Goal: Transaction & Acquisition: Subscribe to service/newsletter

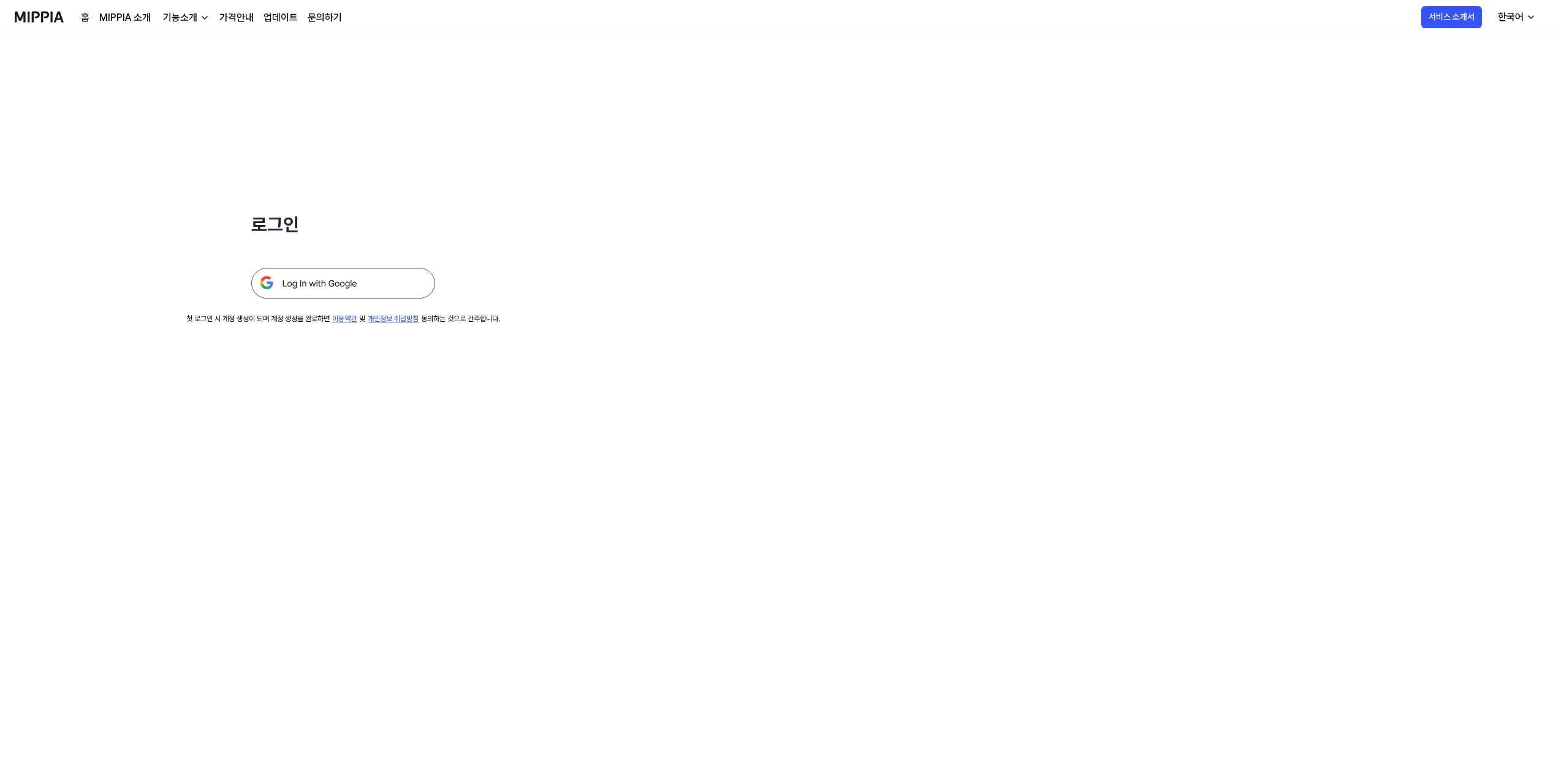
click at [380, 274] on img at bounding box center [343, 284] width 184 height 31
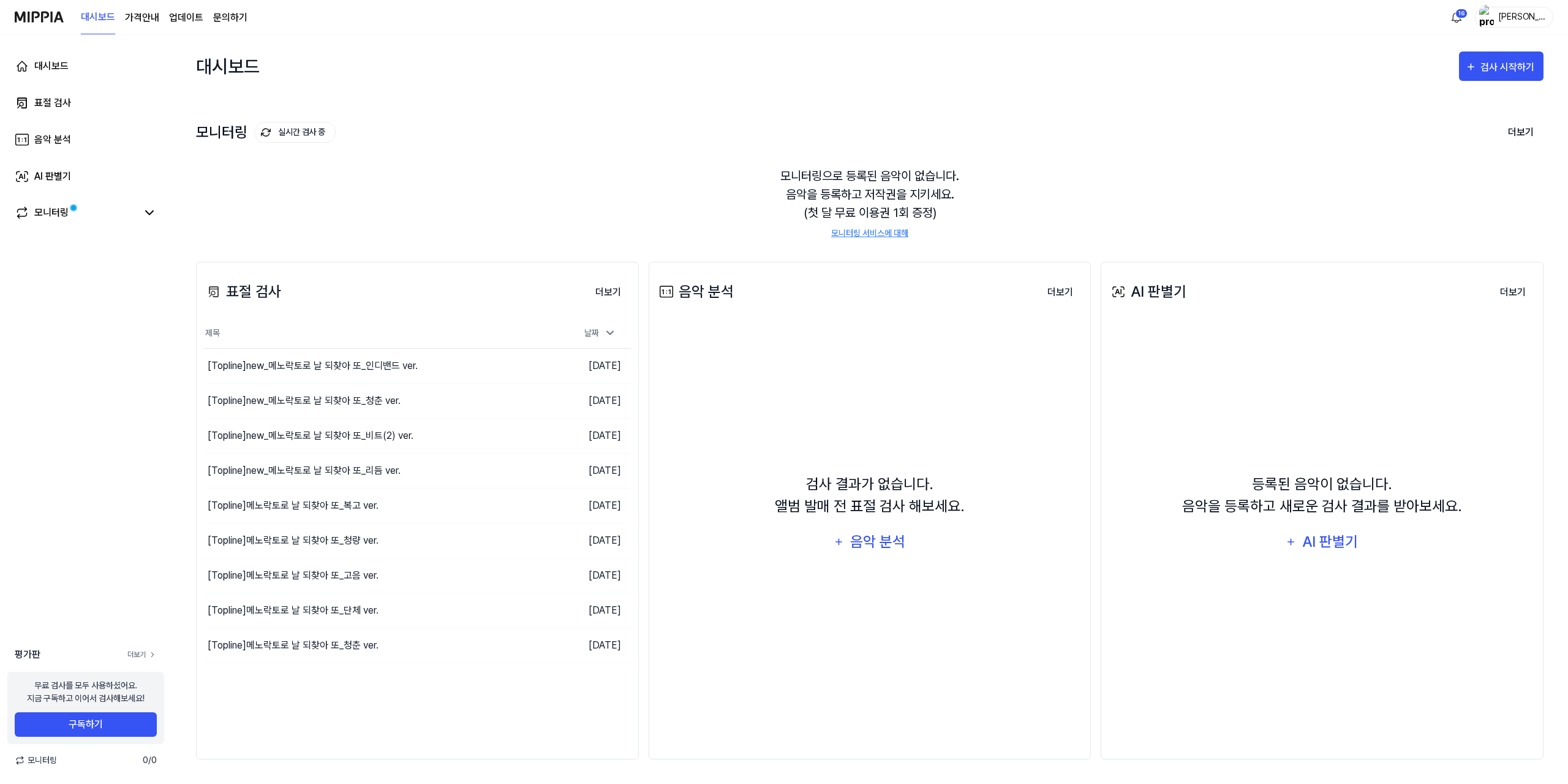
click at [139, 654] on link "더보기" at bounding box center [142, 654] width 29 height 11
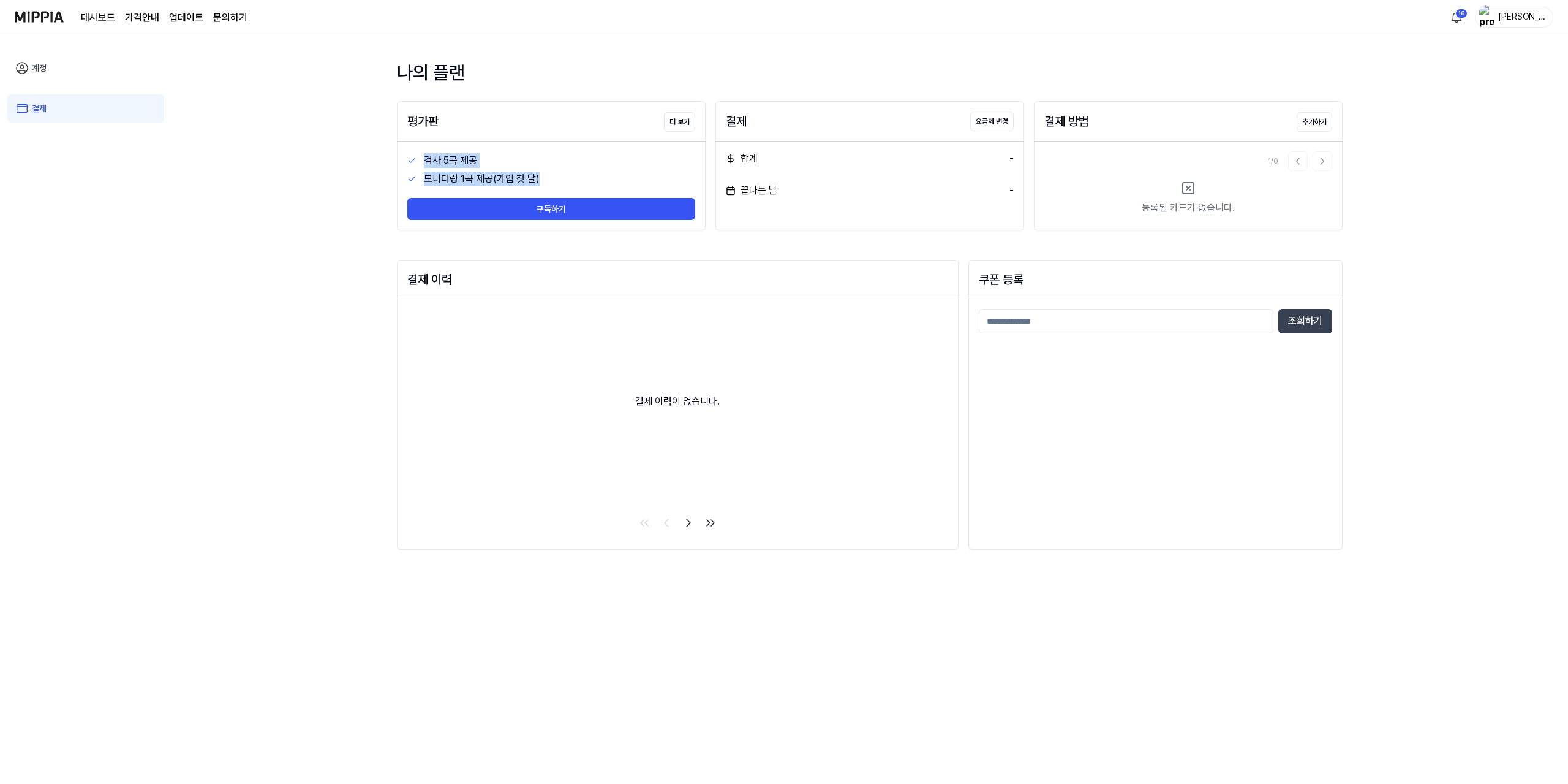
drag, startPoint x: 551, startPoint y: 174, endPoint x: 420, endPoint y: 160, distance: 131.7
click at [420, 160] on div "검사 5곡 제공 모니터링 1곡 제공(가입 첫 달) 구독하기" at bounding box center [551, 186] width 307 height 88
click at [474, 161] on div "검사 5곡 제공" at bounding box center [560, 160] width 271 height 15
click at [685, 119] on button "더 보기" at bounding box center [679, 122] width 31 height 20
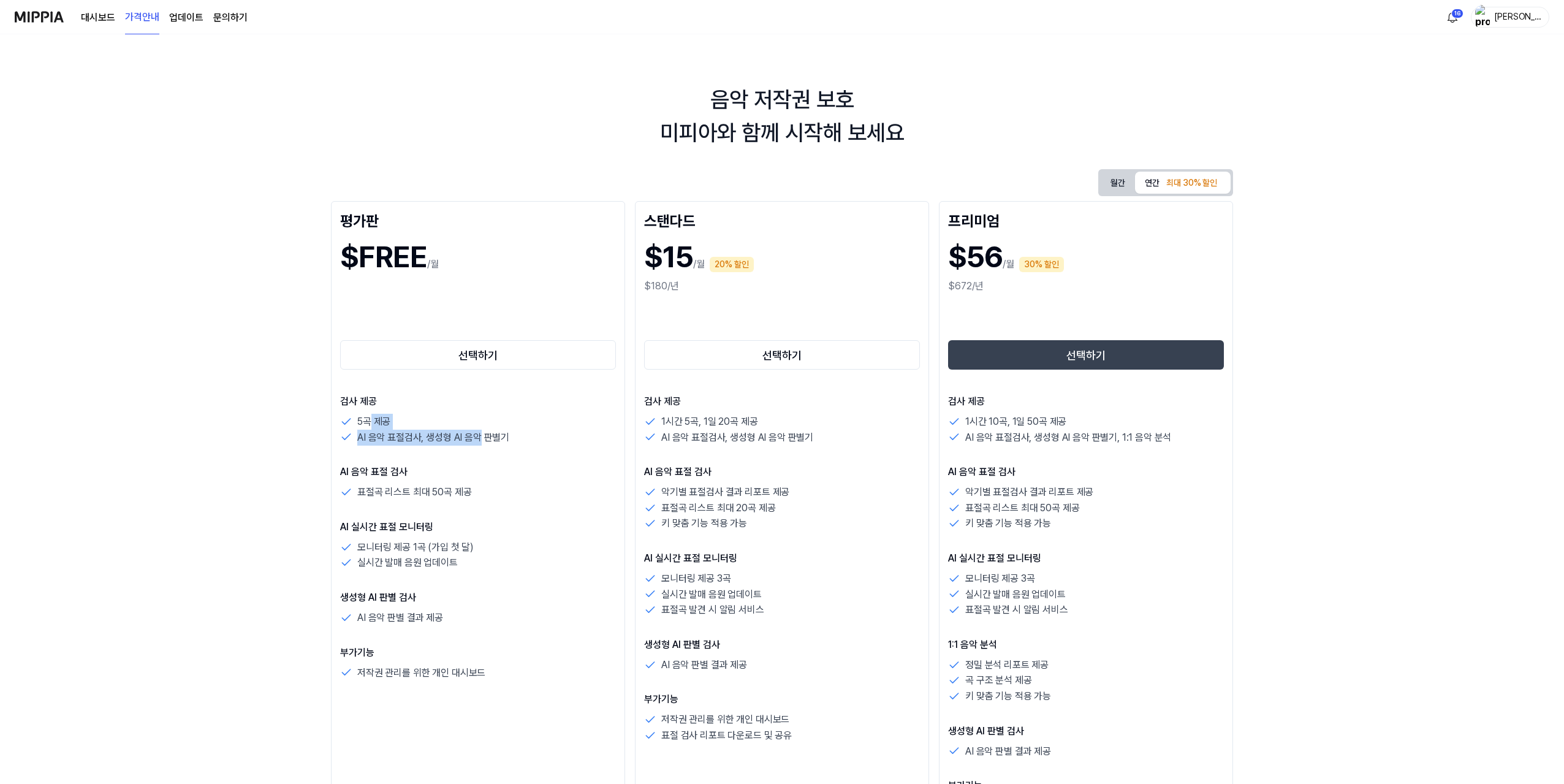
drag, startPoint x: 372, startPoint y: 426, endPoint x: 480, endPoint y: 447, distance: 110.0
click at [480, 447] on div "검사 제공 5곡 제공 AI 음악 표절검사, 생성형 AI 음악 판별기 AI 음악 표절 검사 표절곡 리스트 최대 50곡 제공 AI 실시간 표절 모…" at bounding box center [478, 537] width 276 height 286
click at [506, 460] on div "검사 제공 5곡 제공 AI 음악 표절검사, 생성형 AI 음악 판별기 AI 음악 표절 검사 표절곡 리스트 최대 50곡 제공 AI 실시간 표절 모…" at bounding box center [478, 537] width 276 height 286
drag, startPoint x: 517, startPoint y: 435, endPoint x: 401, endPoint y: 421, distance: 116.8
click at [362, 414] on div "5곡 제공 AI 음악 표절검사, 생성형 AI 음악 판별기" at bounding box center [478, 429] width 276 height 31
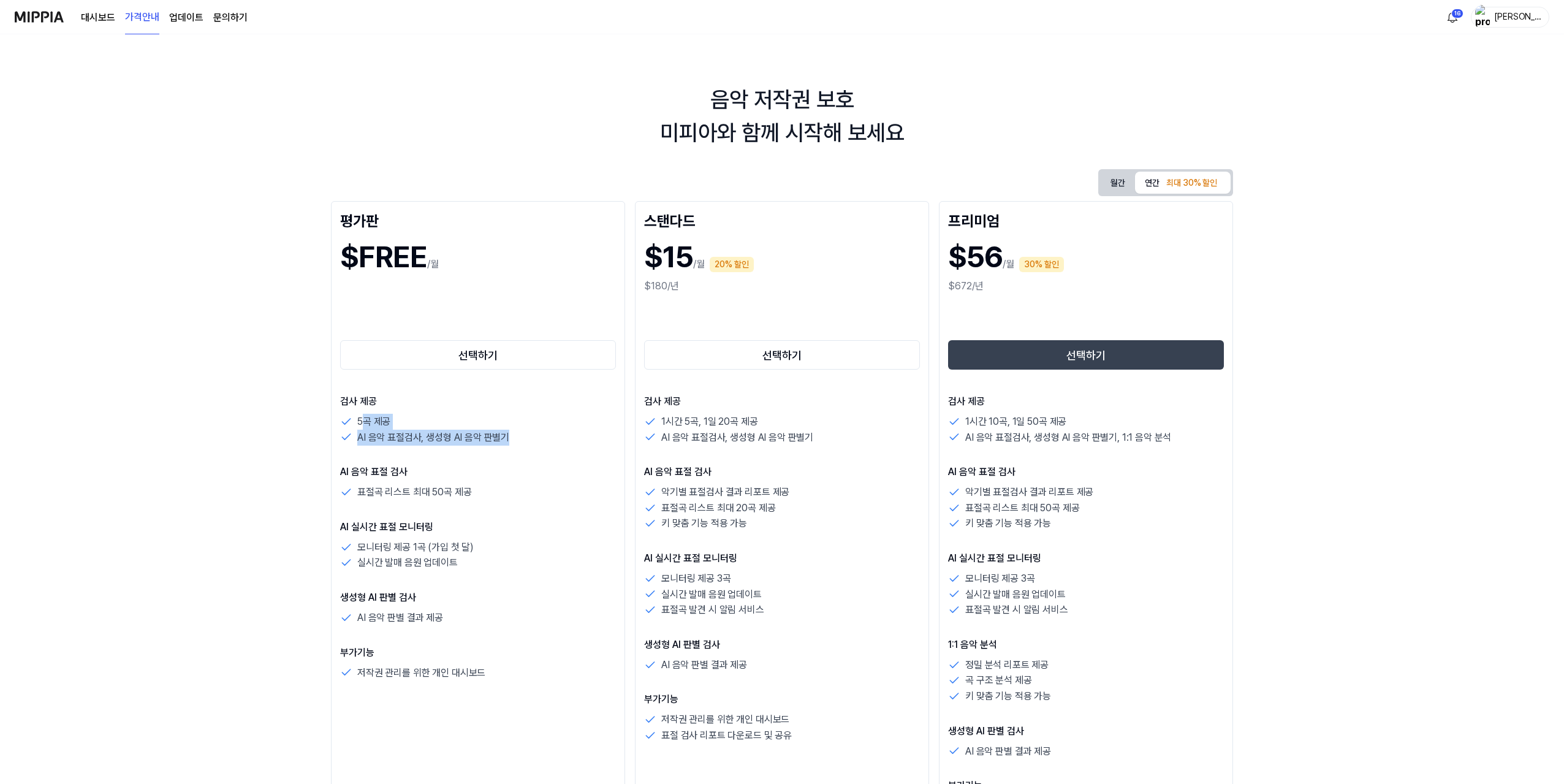
click at [463, 426] on div "5곡 제공" at bounding box center [478, 421] width 276 height 16
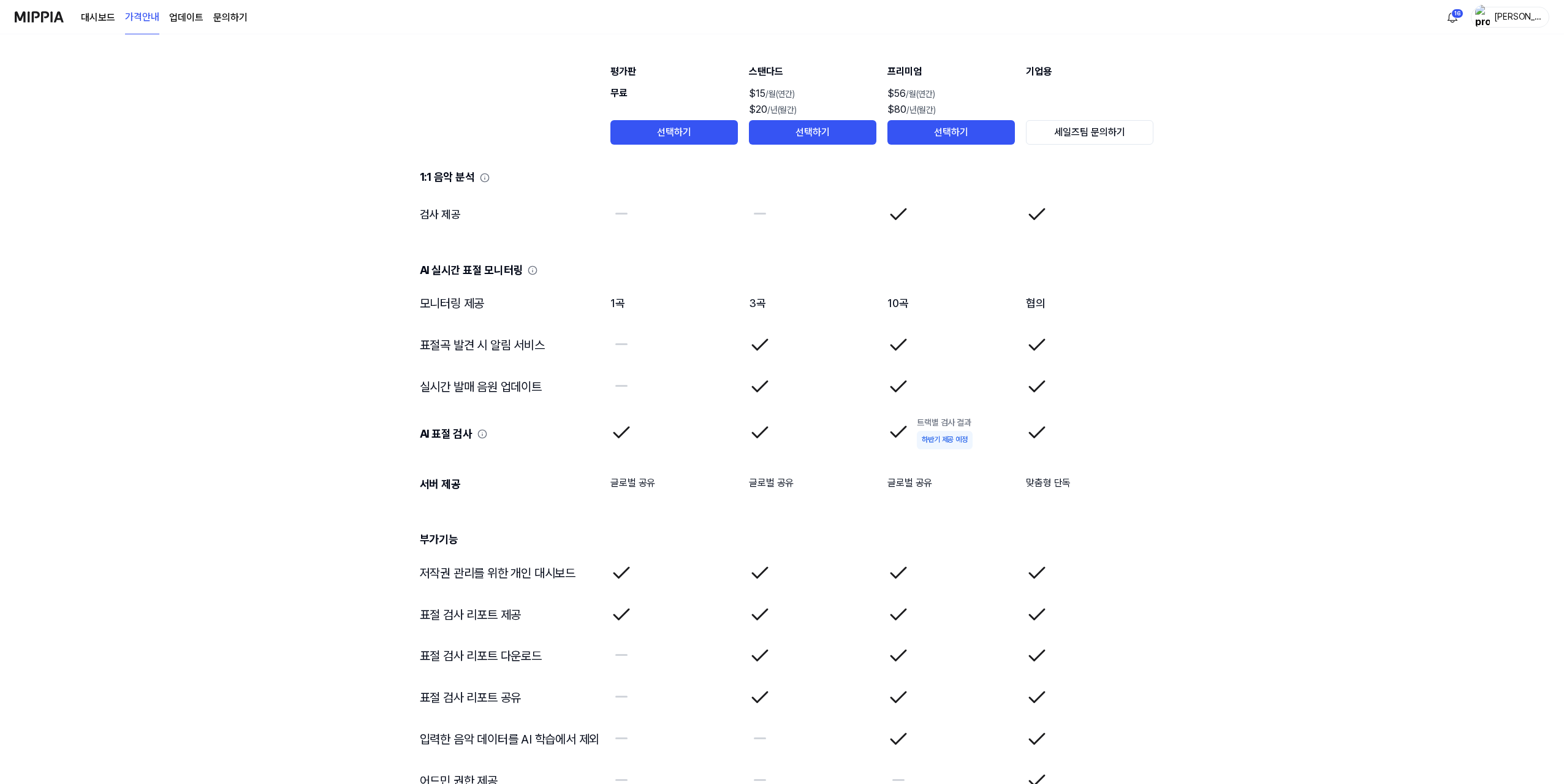
scroll to position [1744, 0]
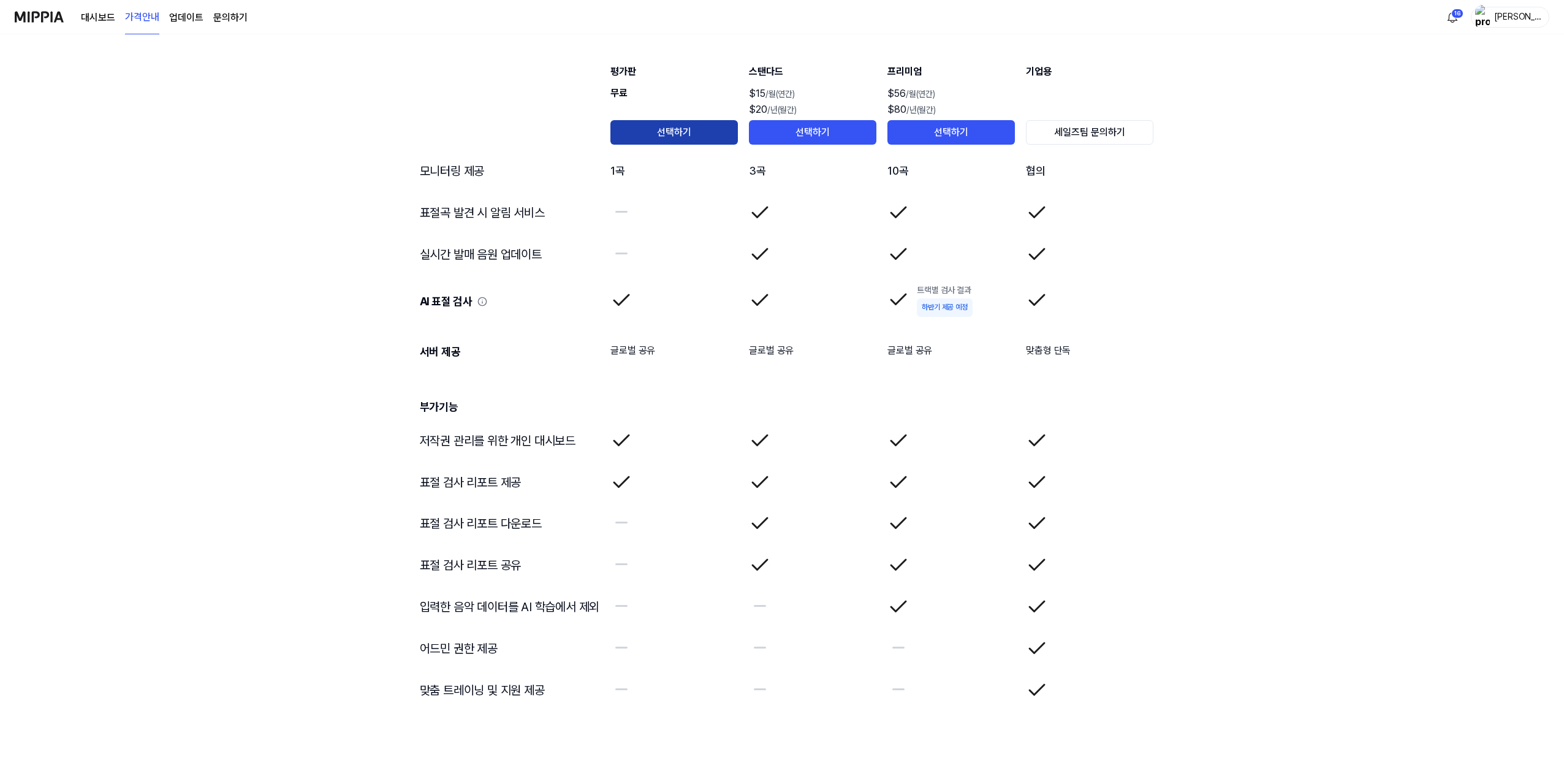
click at [655, 132] on button "선택하기" at bounding box center [674, 132] width 127 height 24
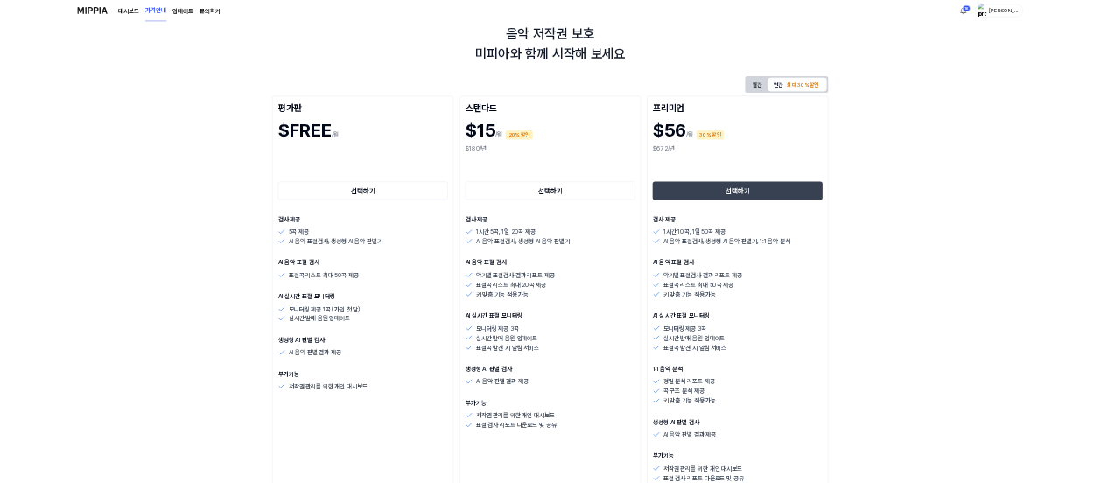
scroll to position [0, 0]
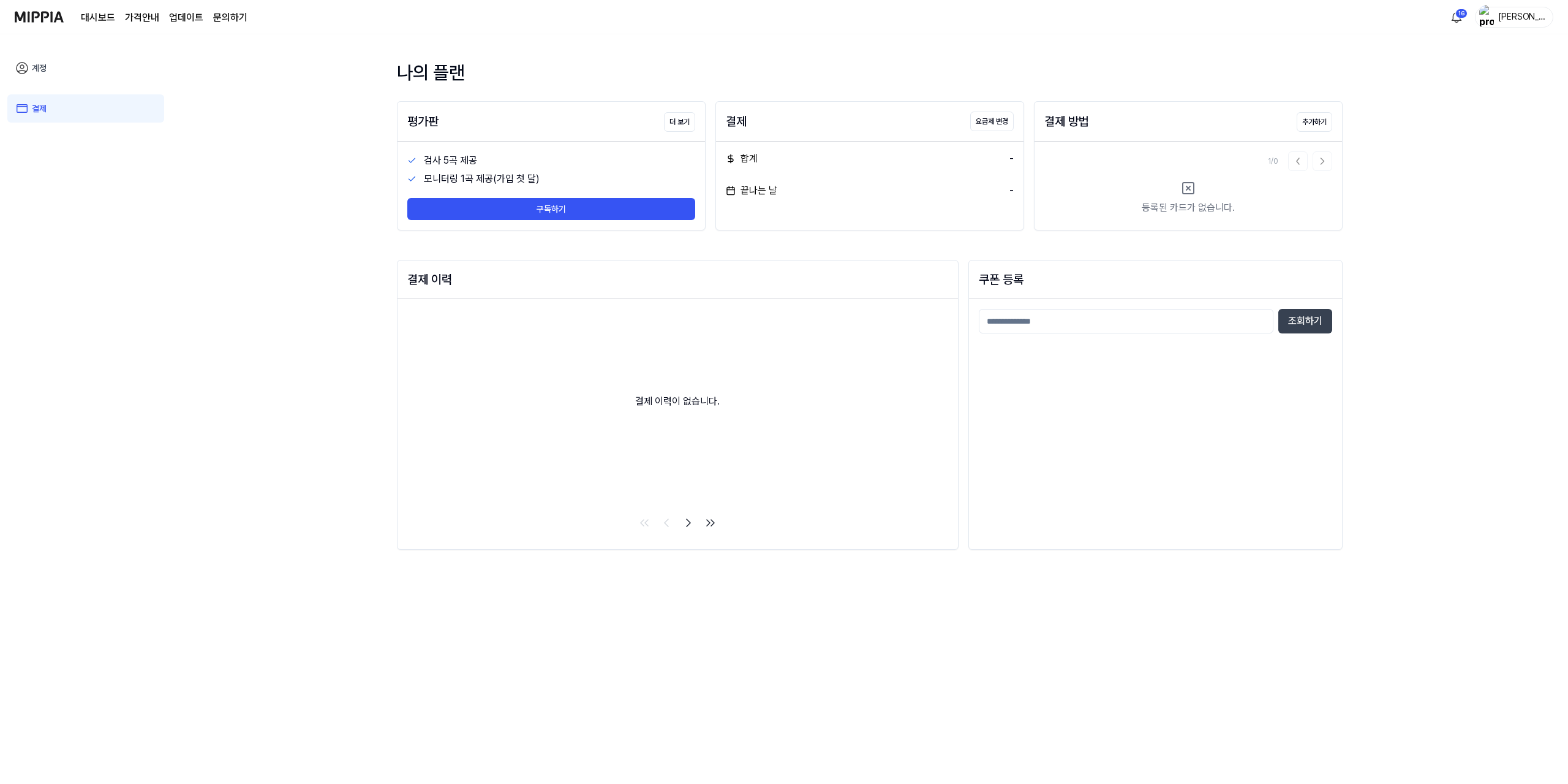
click at [55, 65] on link "계정" at bounding box center [86, 68] width 157 height 28
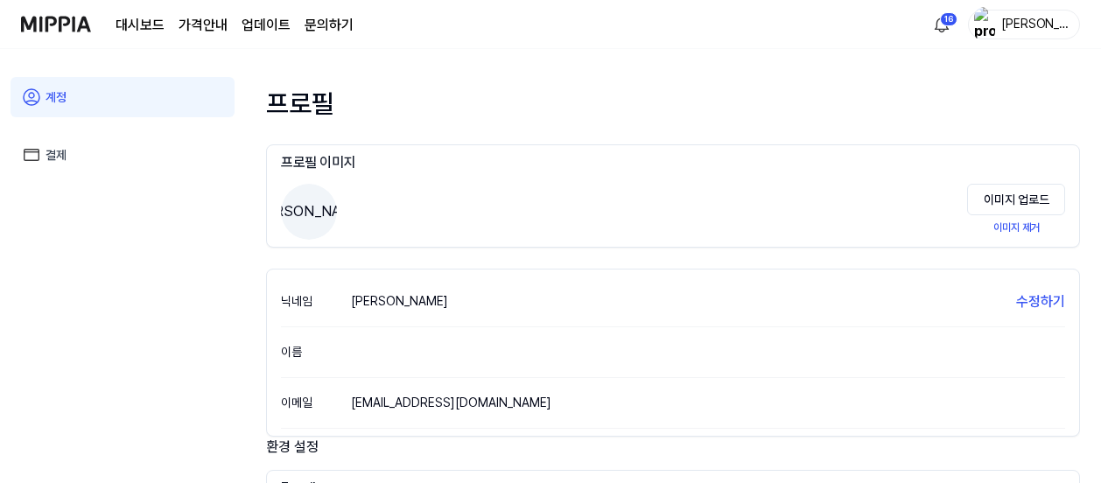
click at [65, 28] on img at bounding box center [56, 24] width 70 height 48
